Goal: Communication & Community: Ask a question

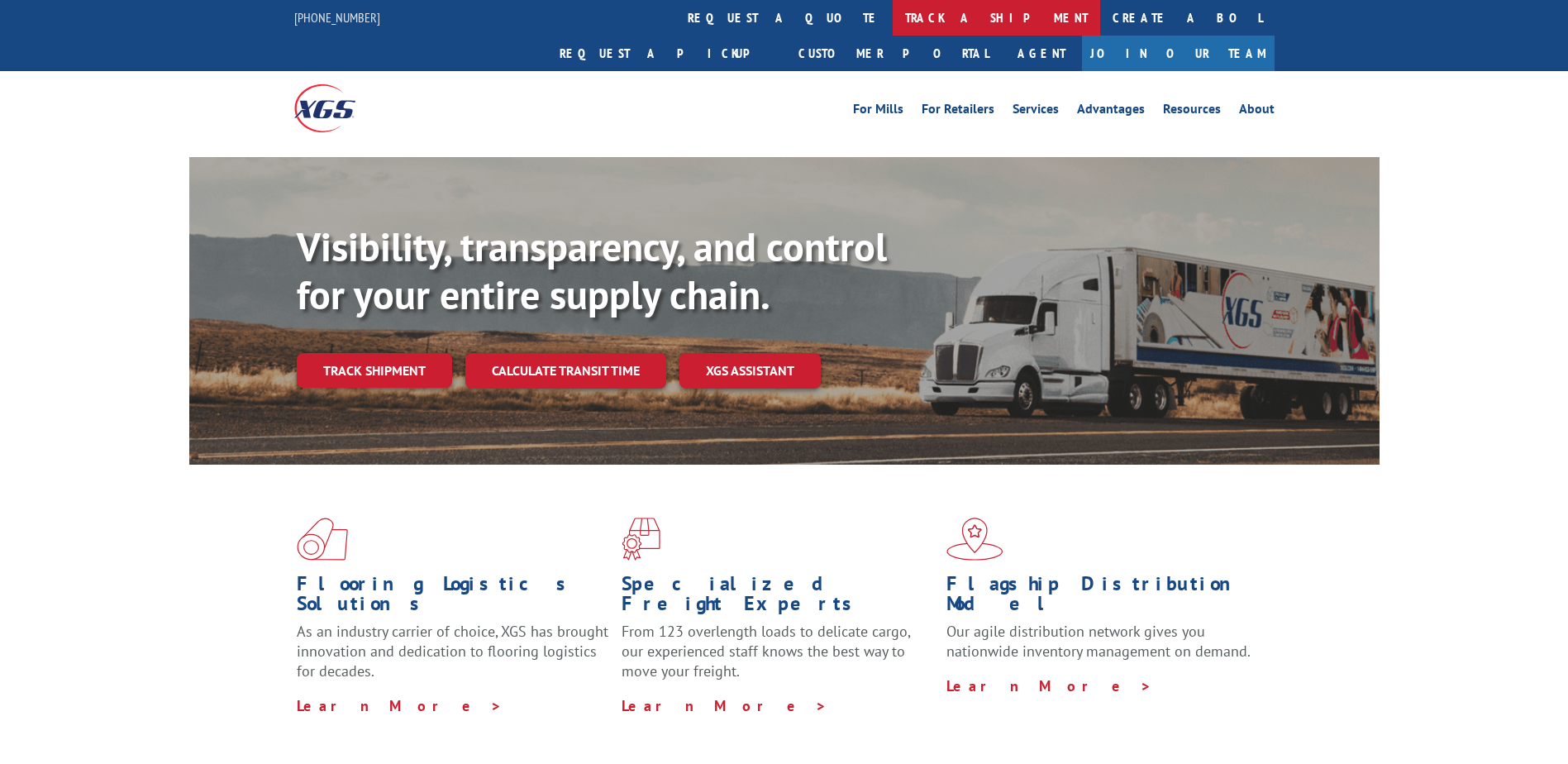
click at [893, 20] on link "track a shipment" at bounding box center [996, 17] width 207 height 36
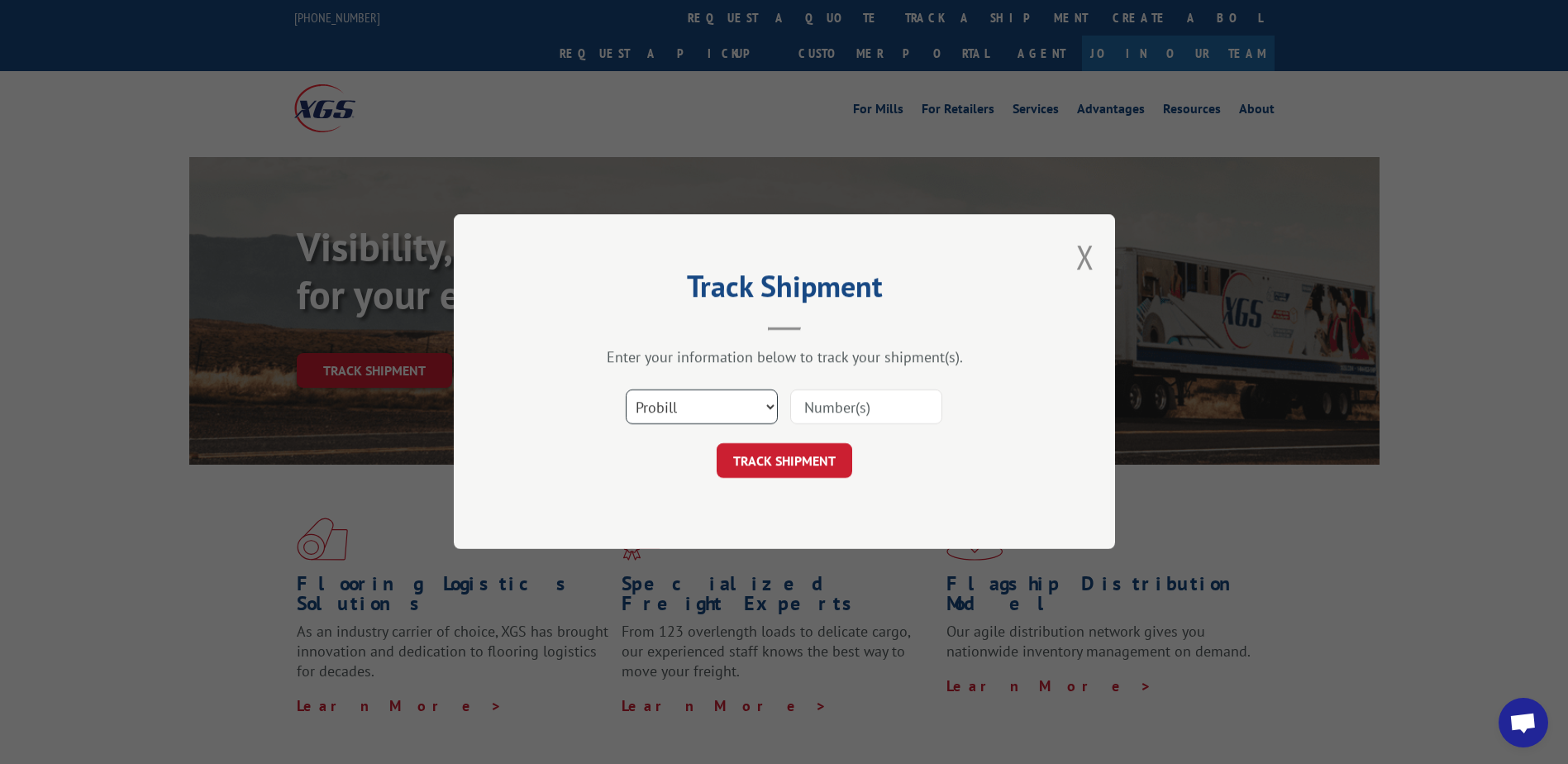
click at [772, 411] on select "Select category... Probill BOL PO" at bounding box center [702, 408] width 152 height 35
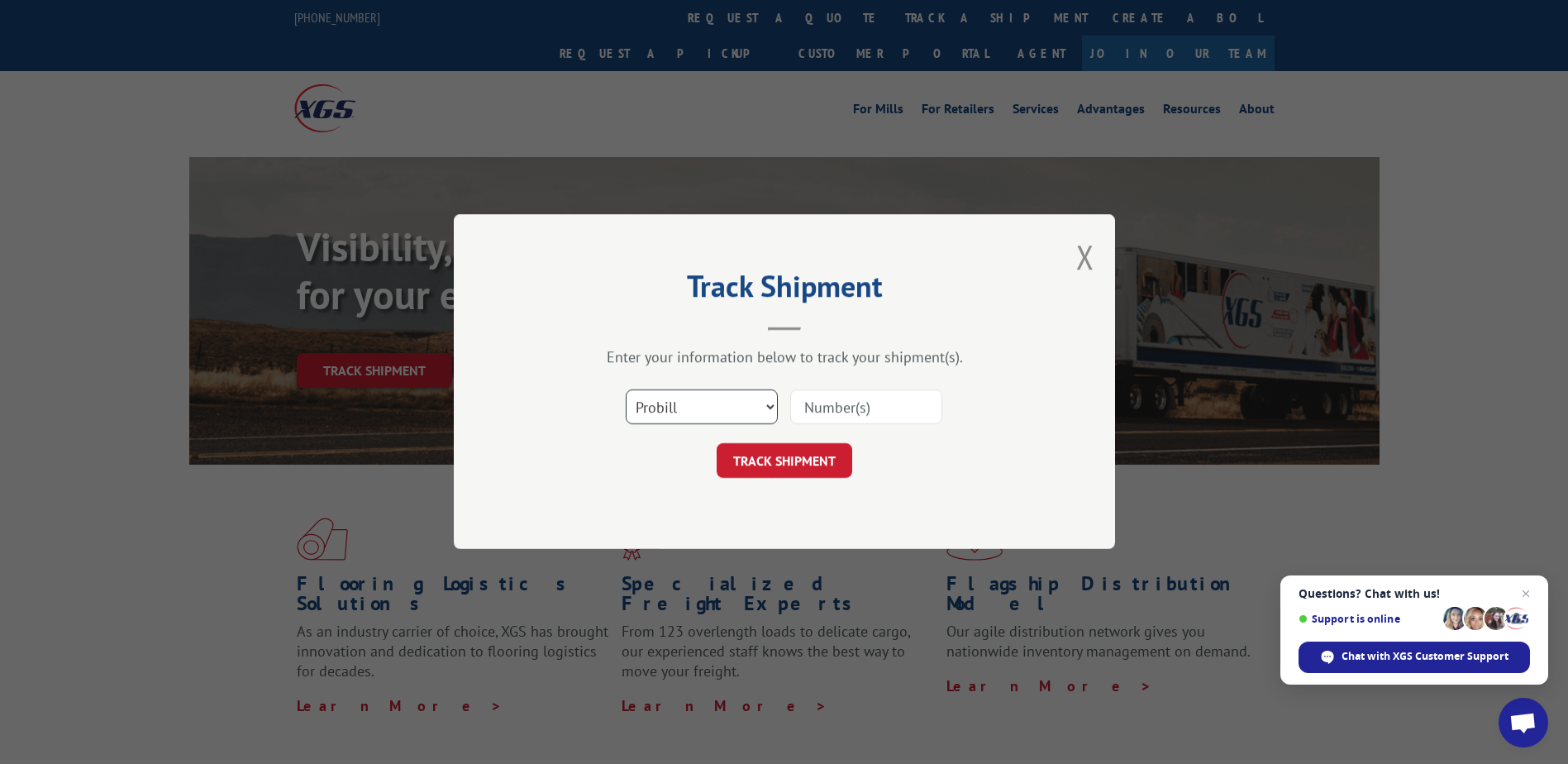
select select "bol"
click at [626, 390] on select "Select category... Probill BOL PO" at bounding box center [702, 408] width 152 height 35
click at [851, 401] on input at bounding box center [865, 408] width 152 height 35
type input "2841860"
click at [805, 455] on button "TRACK SHIPMENT" at bounding box center [784, 461] width 135 height 35
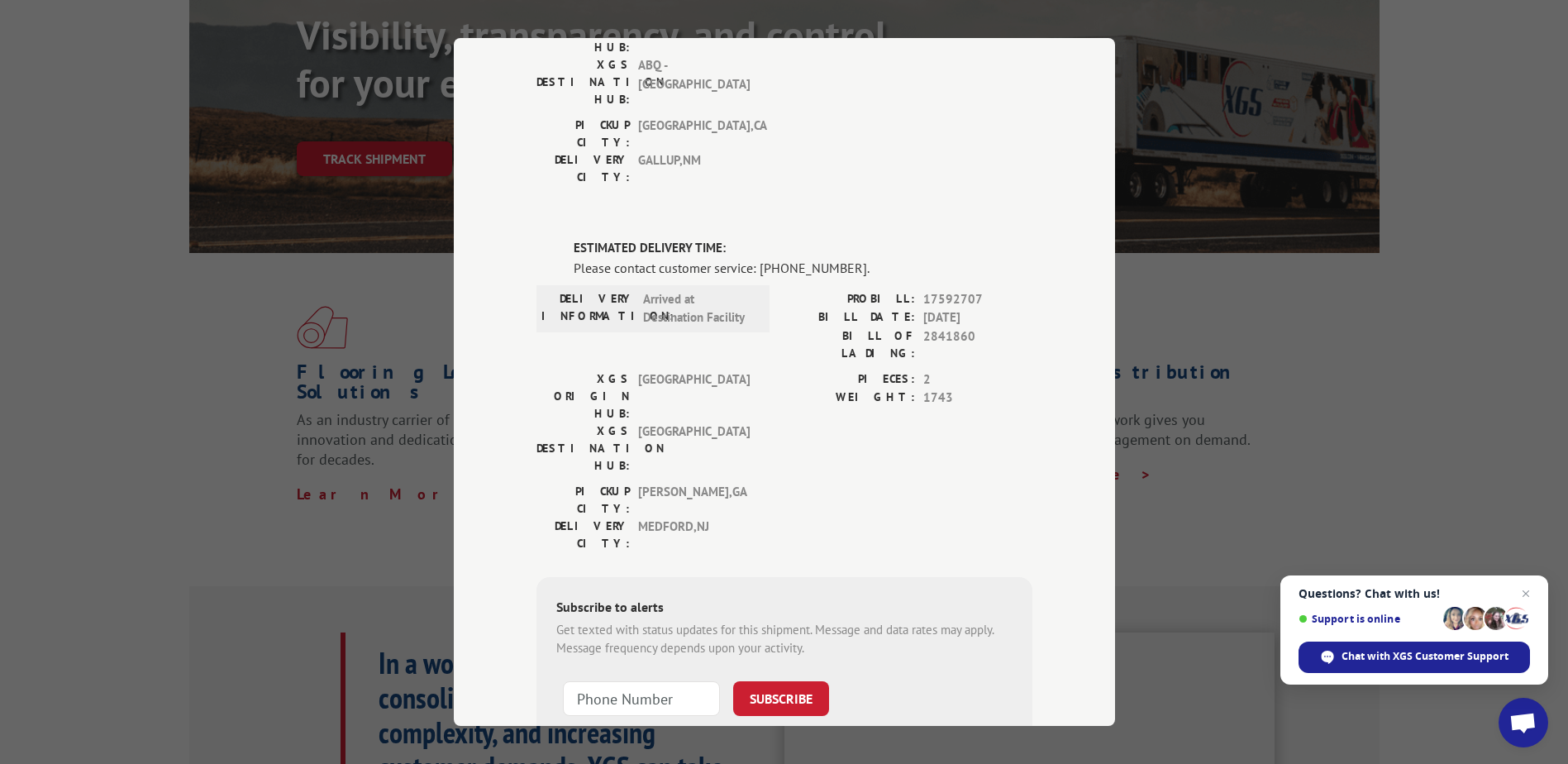
scroll to position [248, 0]
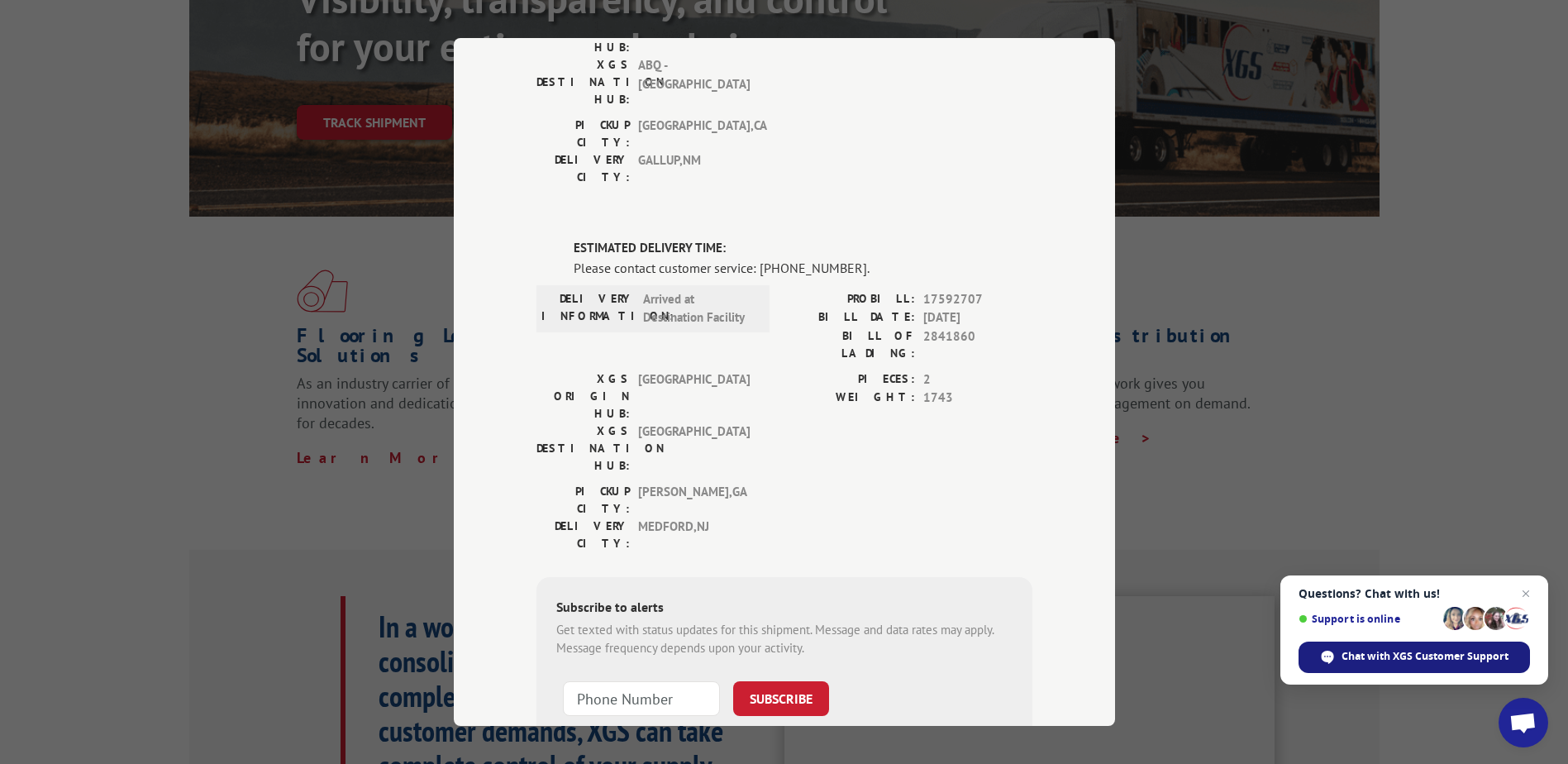
click at [1397, 653] on span "Chat with XGS Customer Support" at bounding box center [1424, 656] width 167 height 15
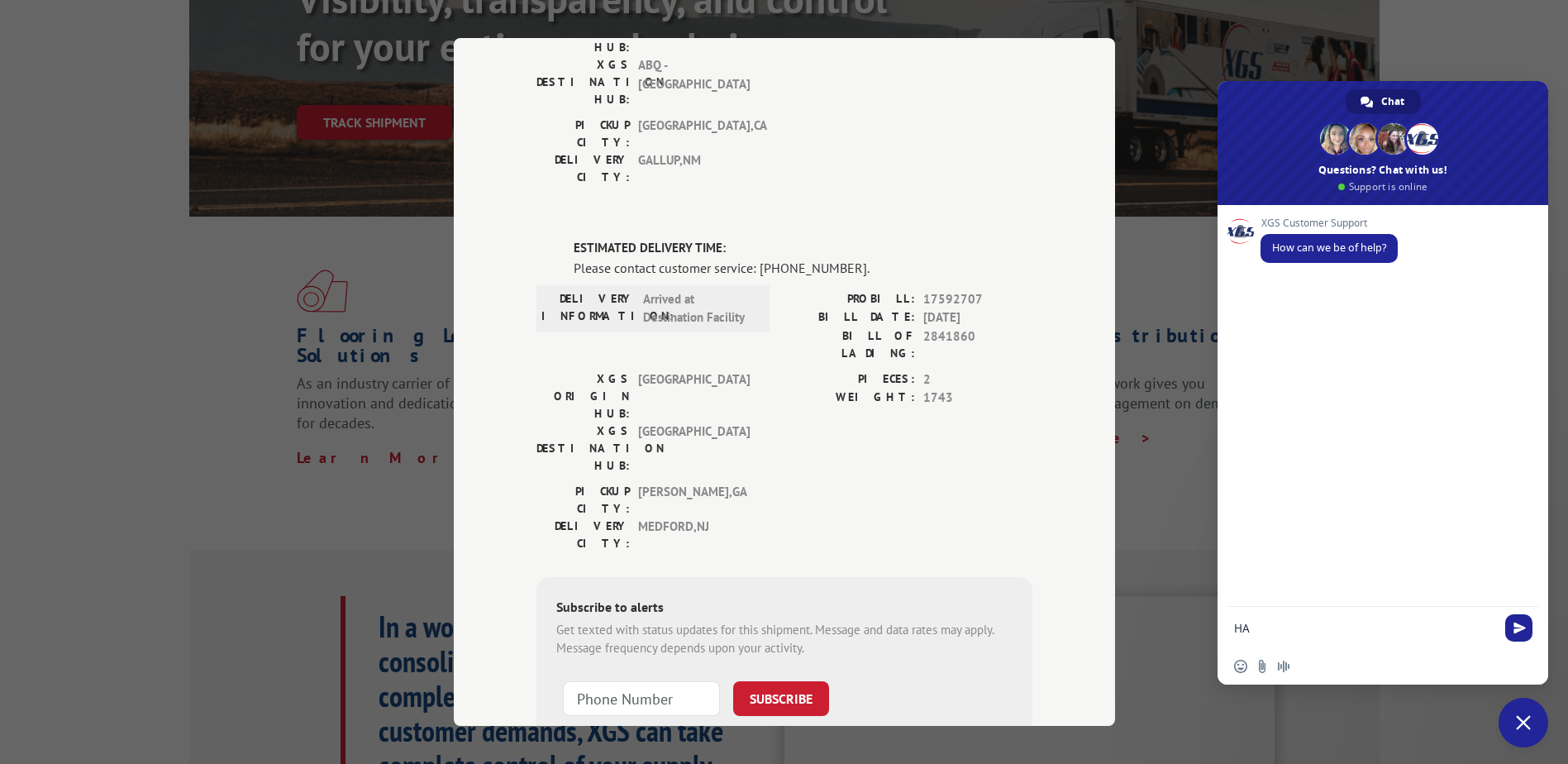
type textarea "H"
type textarea "IS THERE A PROBLEM WITH THE DELIVERY OF BOL 2841860?"
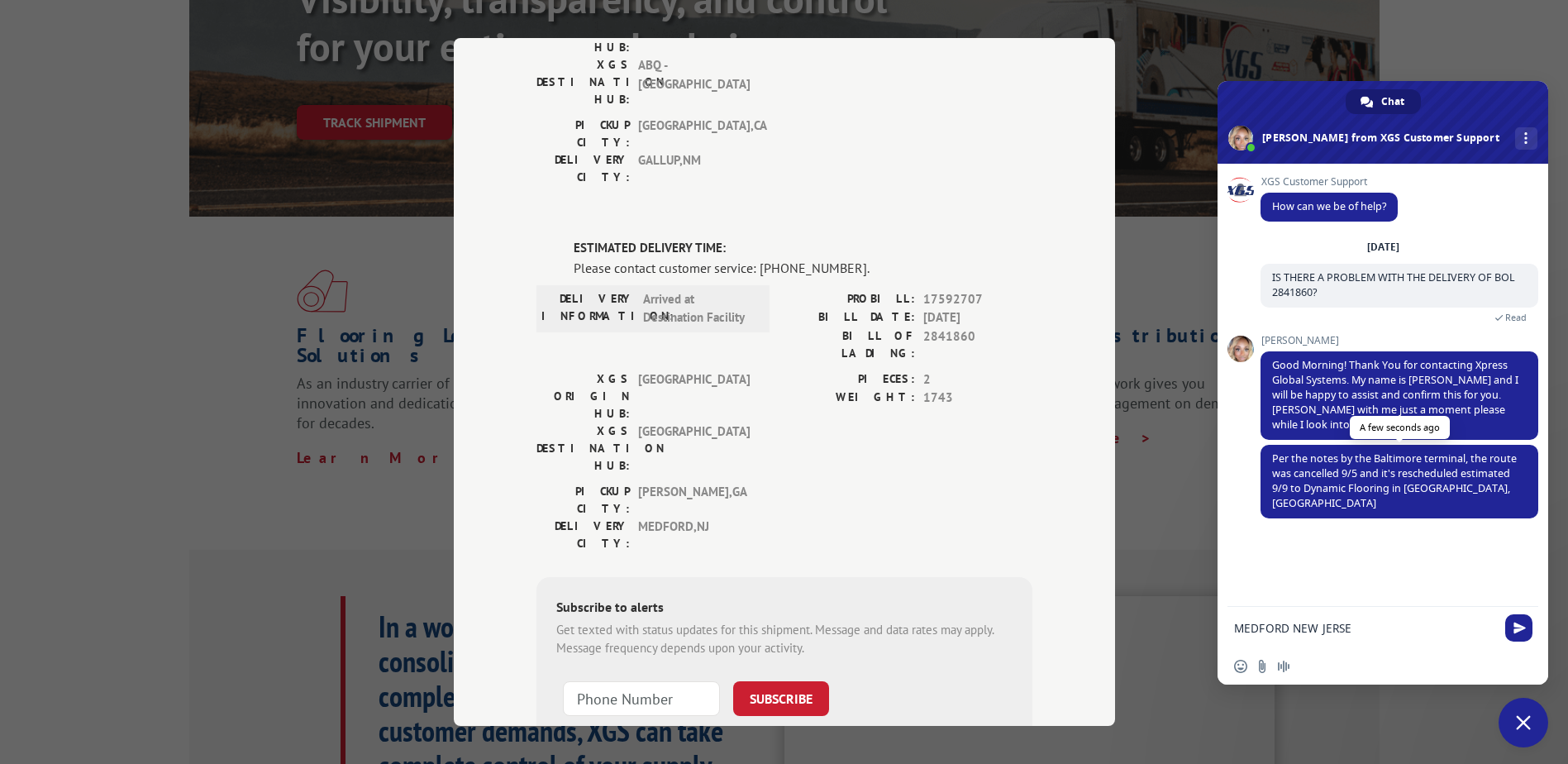
type textarea "MEDFORD [US_STATE]"
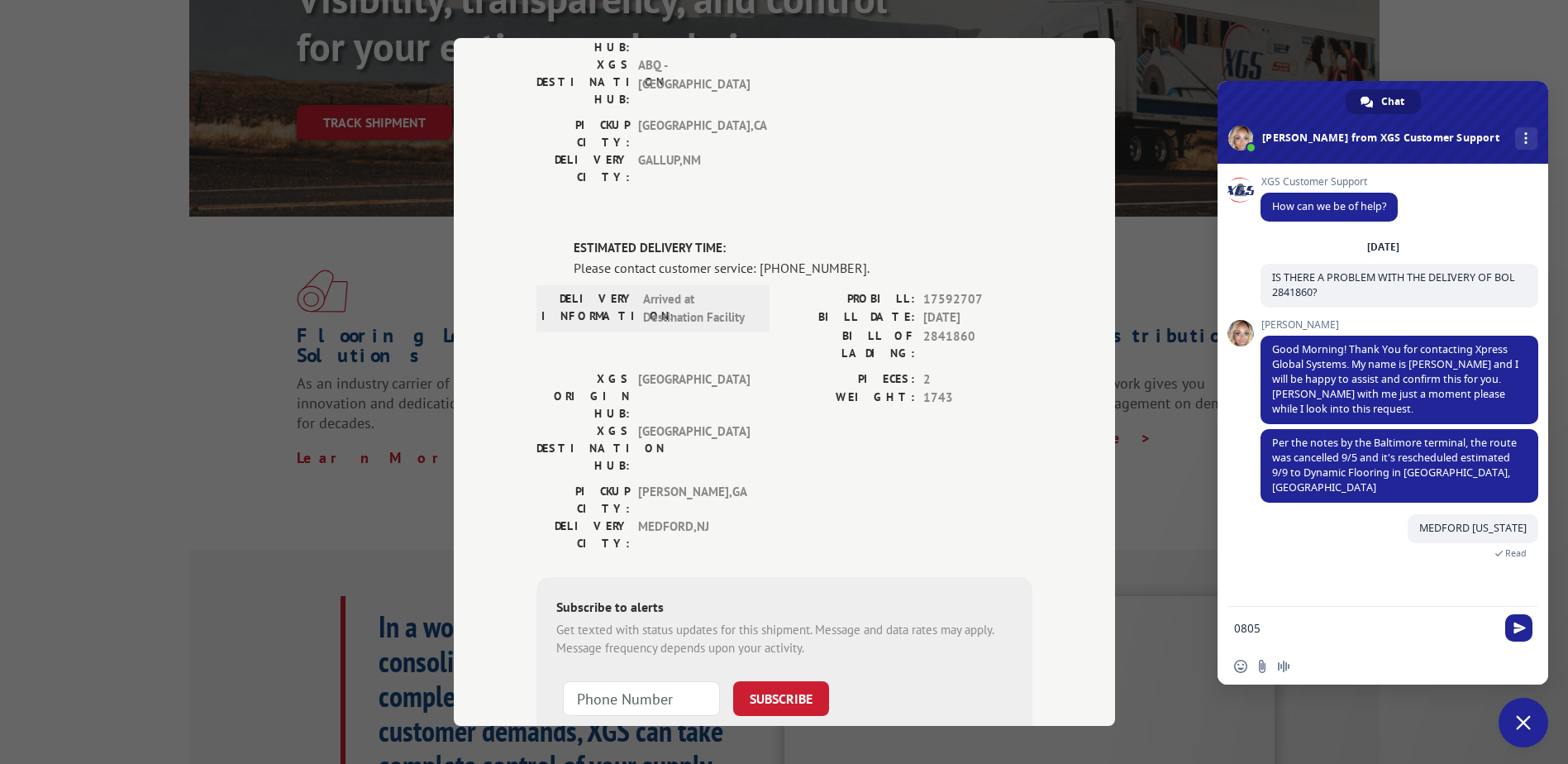
type textarea "08055"
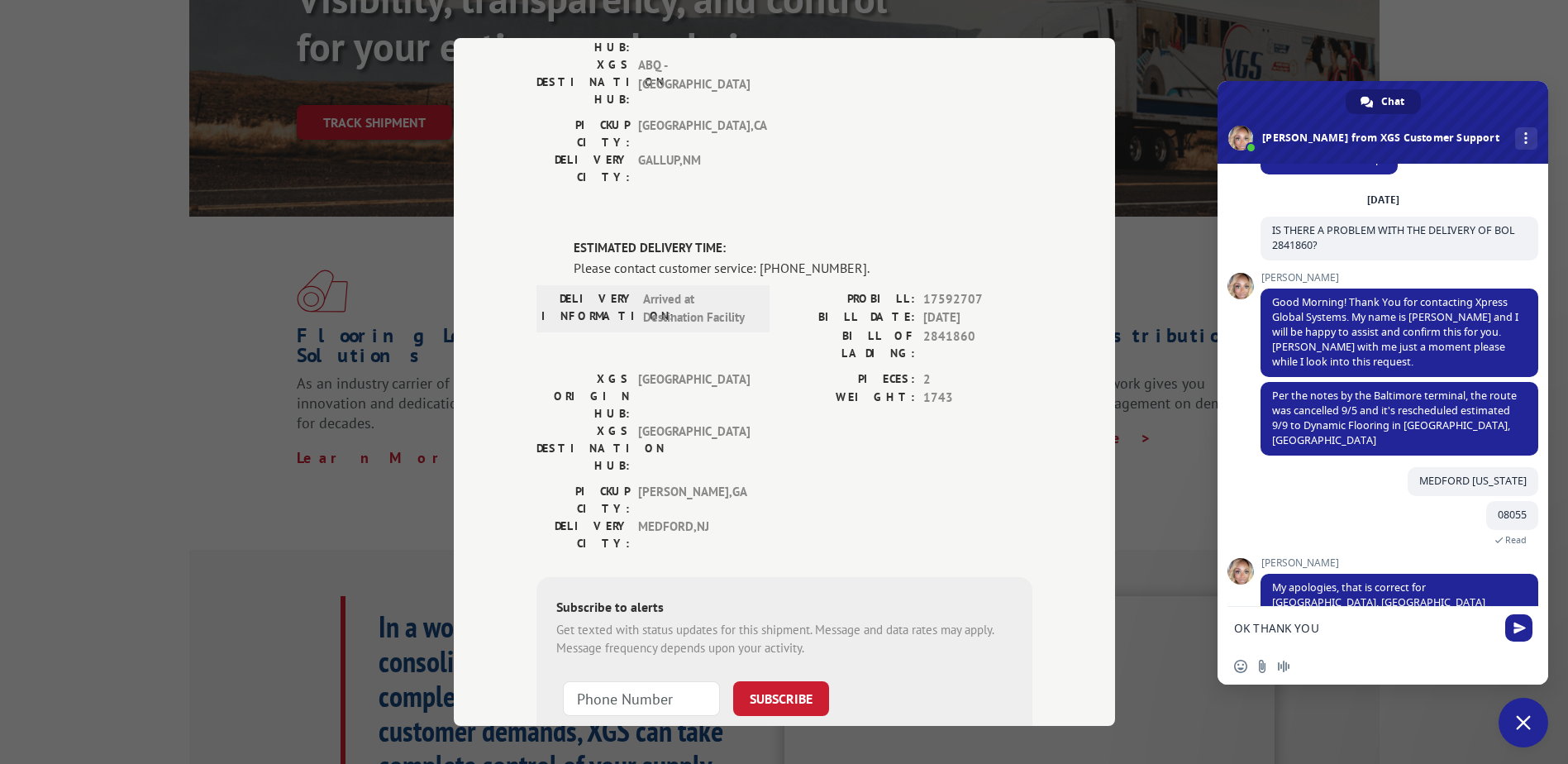
type textarea "OK THANK YOU !"
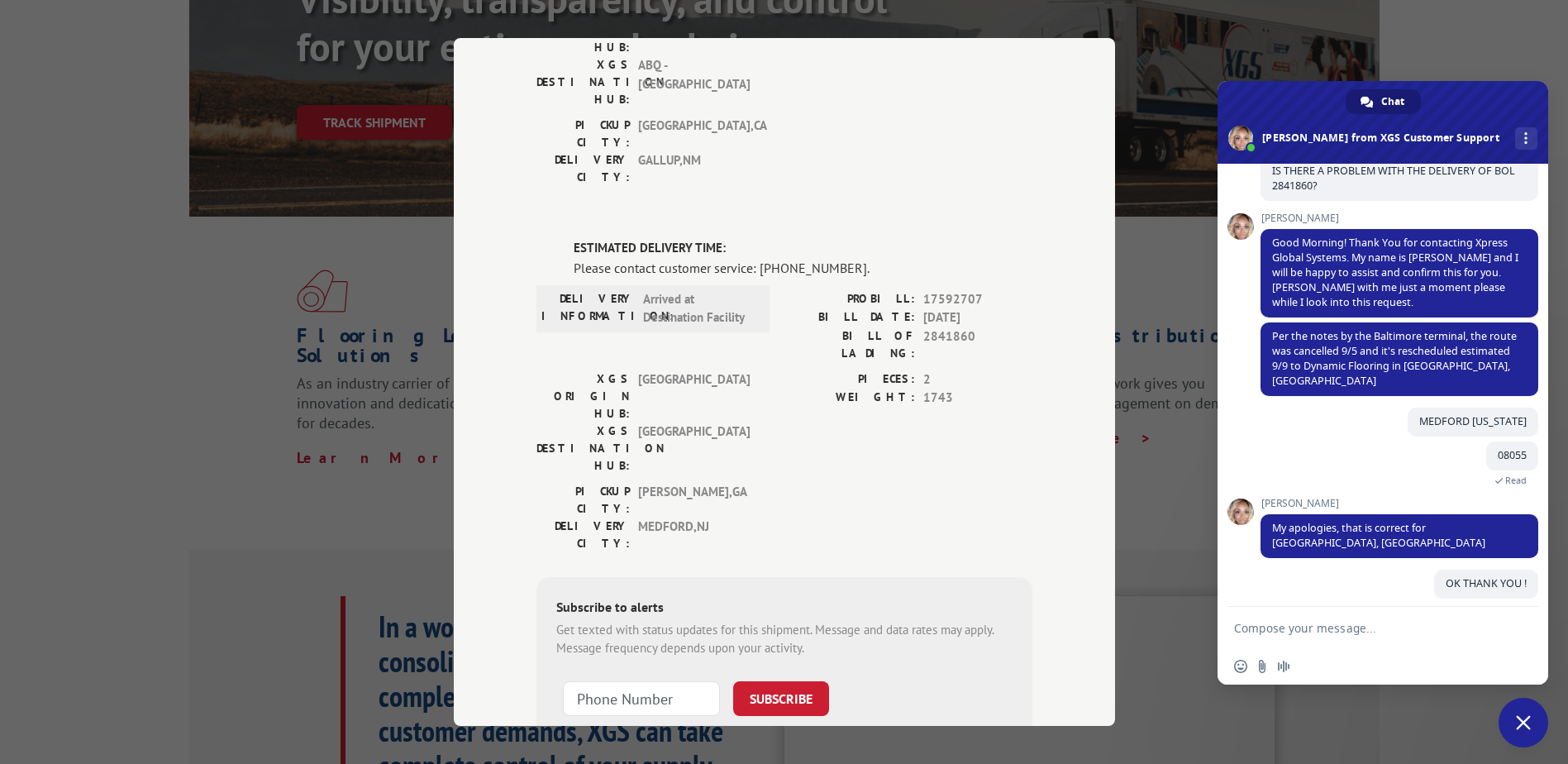
scroll to position [87, 0]
